Goal: Check status: Check status

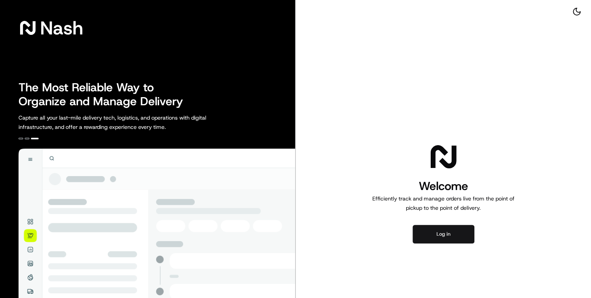
click at [452, 231] on button "Log in" at bounding box center [444, 234] width 62 height 19
